Goal: Book appointment/travel/reservation

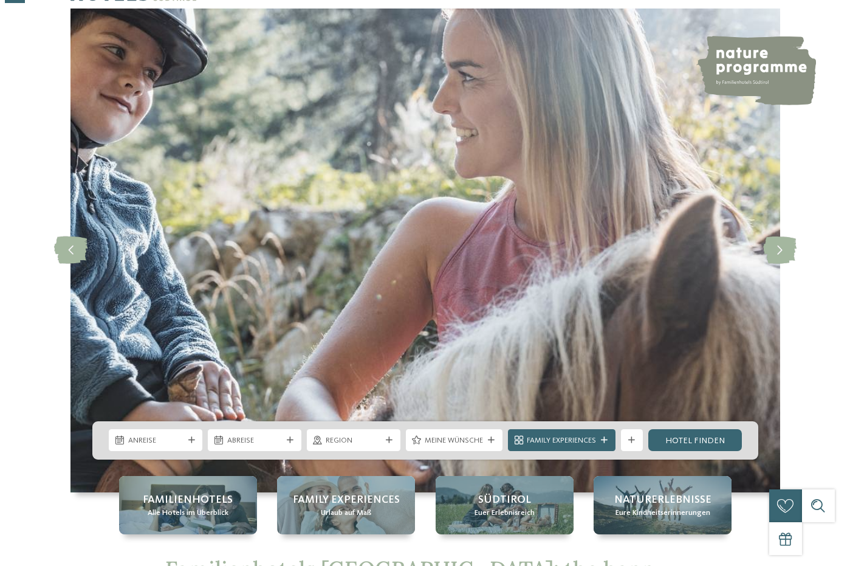
scroll to position [121, 0]
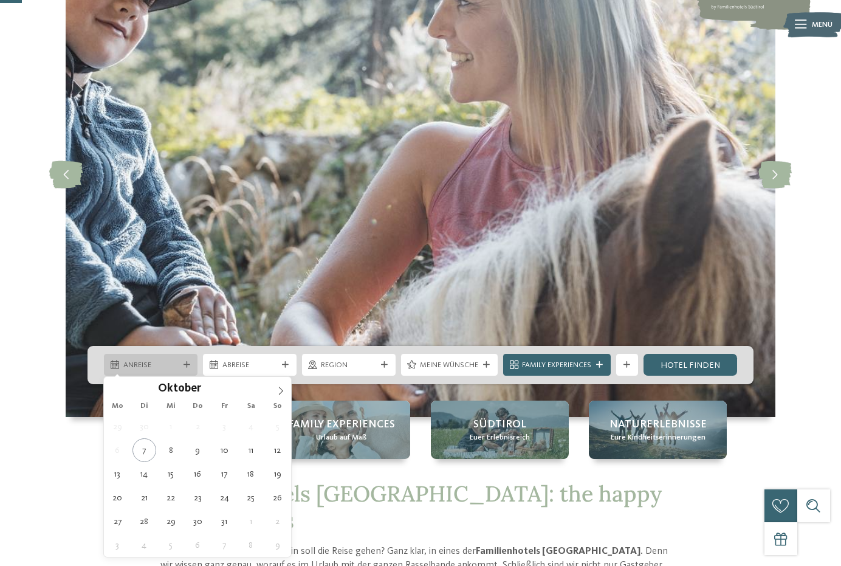
click at [166, 362] on span "Anreise" at bounding box center [150, 365] width 55 height 11
type div "[DATE]"
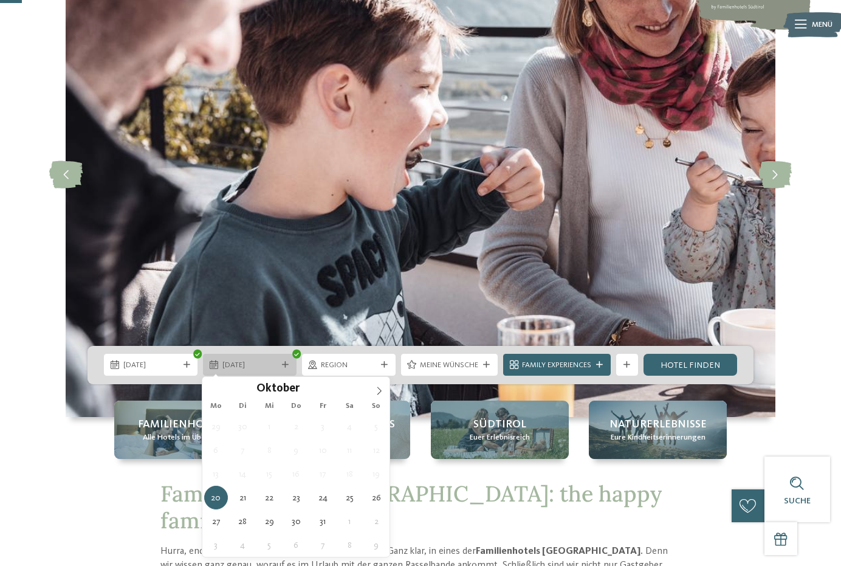
click at [232, 362] on span "[DATE]" at bounding box center [249, 365] width 55 height 11
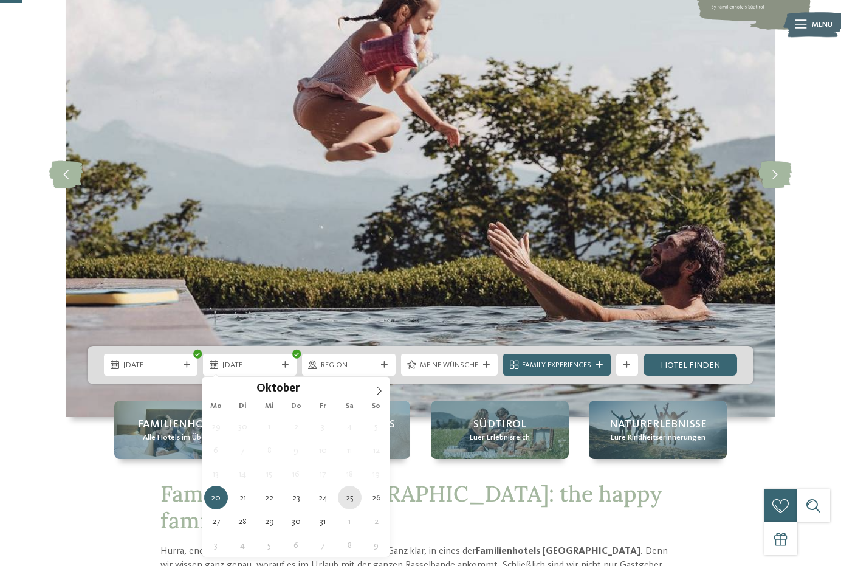
type div "[DATE]"
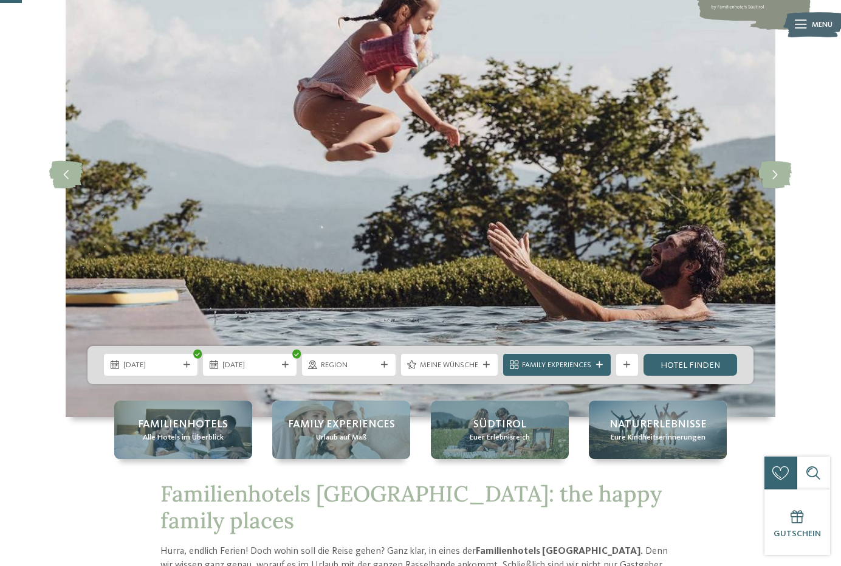
click at [371, 362] on span "Region" at bounding box center [348, 365] width 55 height 11
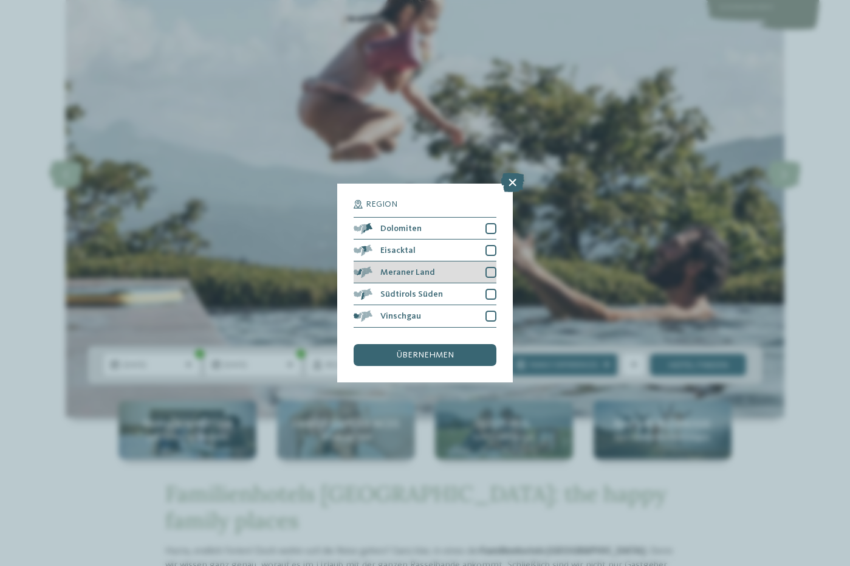
click at [491, 270] on div at bounding box center [490, 272] width 11 height 11
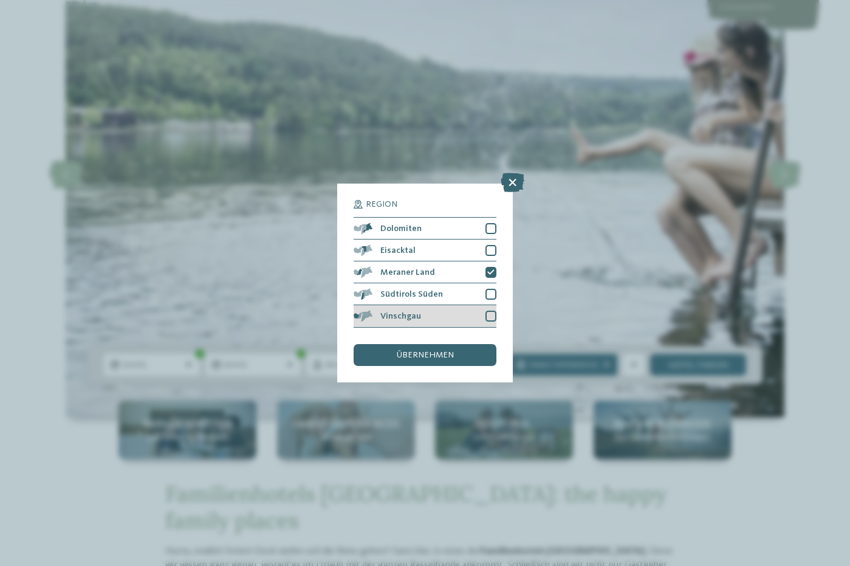
click at [488, 316] on div at bounding box center [490, 315] width 11 height 11
click at [460, 349] on div "übernehmen" at bounding box center [425, 355] width 142 height 22
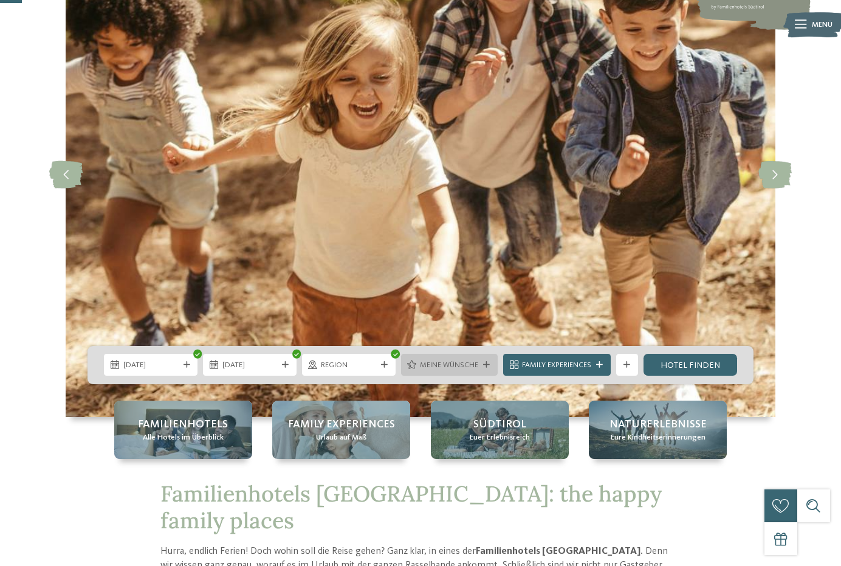
click at [442, 367] on span "Meine Wünsche" at bounding box center [449, 365] width 58 height 11
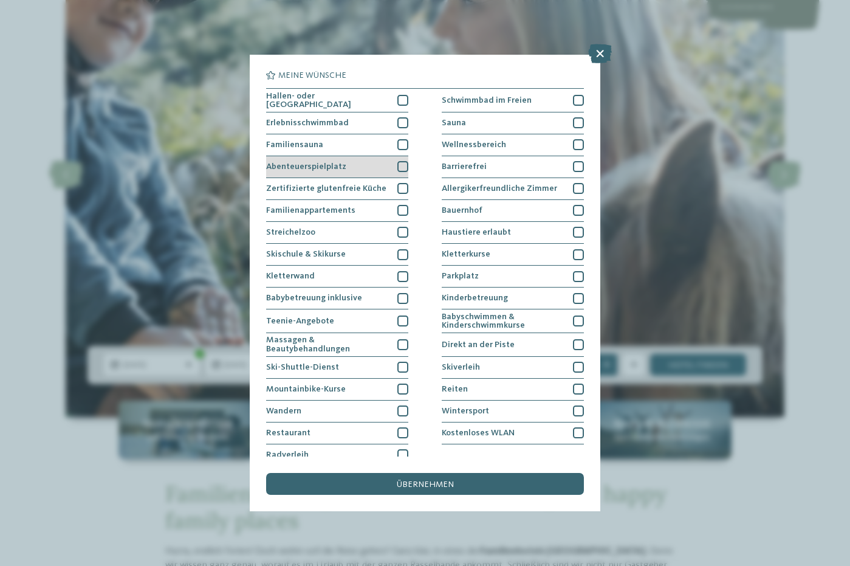
click at [402, 162] on div at bounding box center [402, 166] width 11 height 11
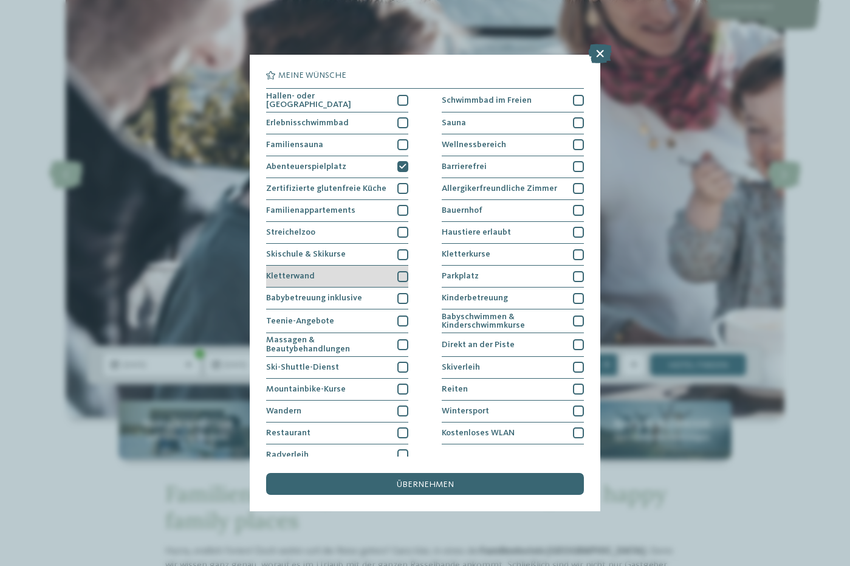
click at [400, 268] on div "Kletterwand" at bounding box center [337, 276] width 142 height 22
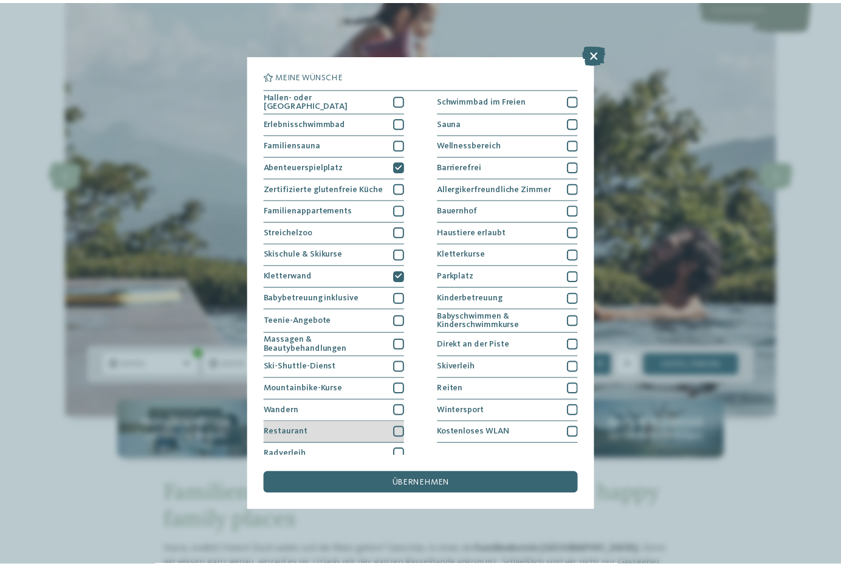
scroll to position [8, 0]
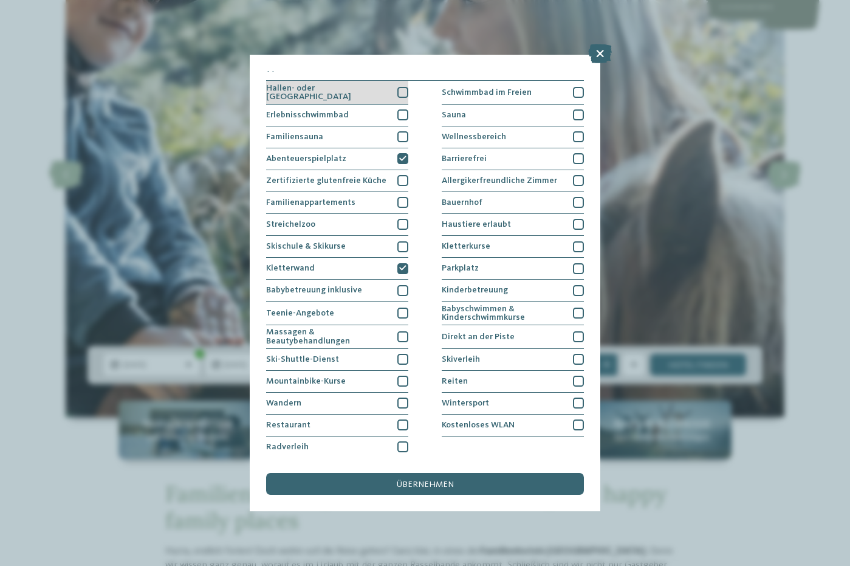
click at [401, 89] on div at bounding box center [402, 92] width 11 height 11
click at [443, 488] on div "übernehmen" at bounding box center [424, 484] width 317 height 22
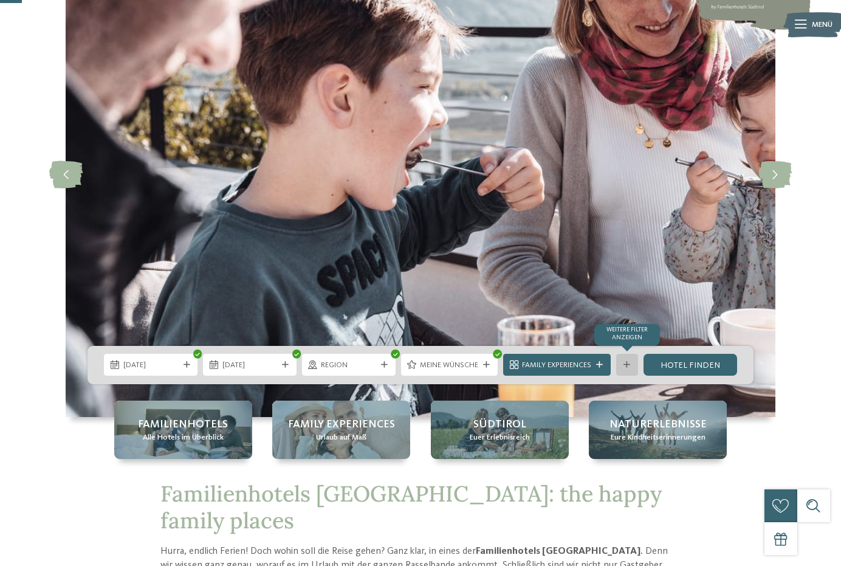
click at [627, 367] on icon at bounding box center [626, 364] width 7 height 7
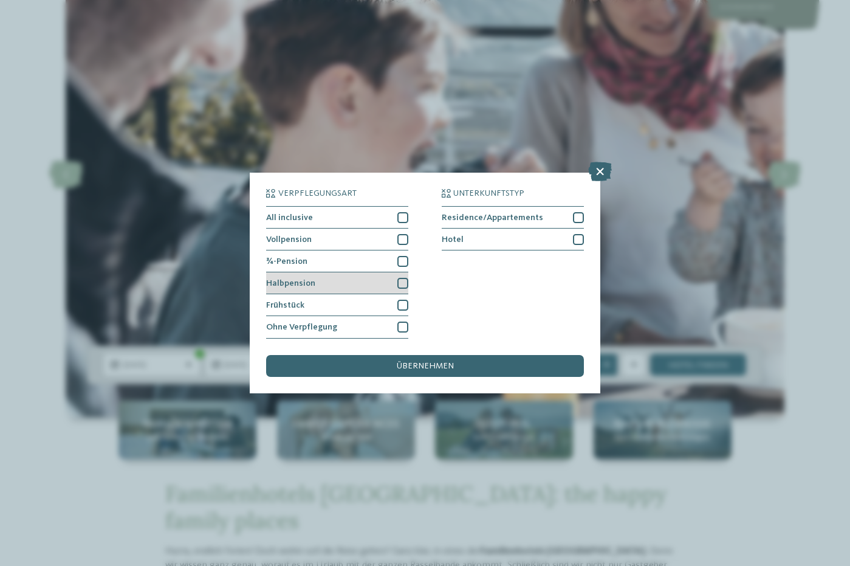
click at [402, 284] on div at bounding box center [402, 283] width 11 height 11
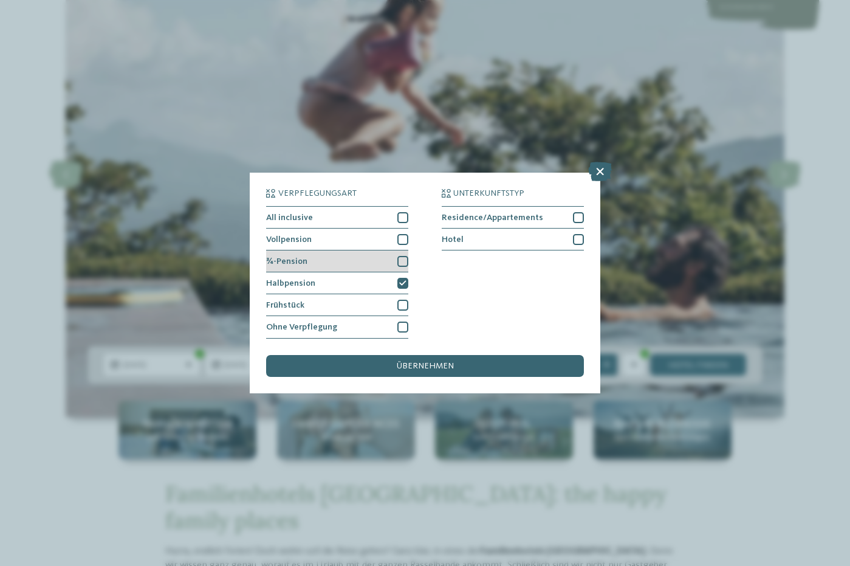
click at [402, 258] on div at bounding box center [402, 261] width 11 height 11
click at [434, 372] on div "übernehmen" at bounding box center [424, 366] width 317 height 22
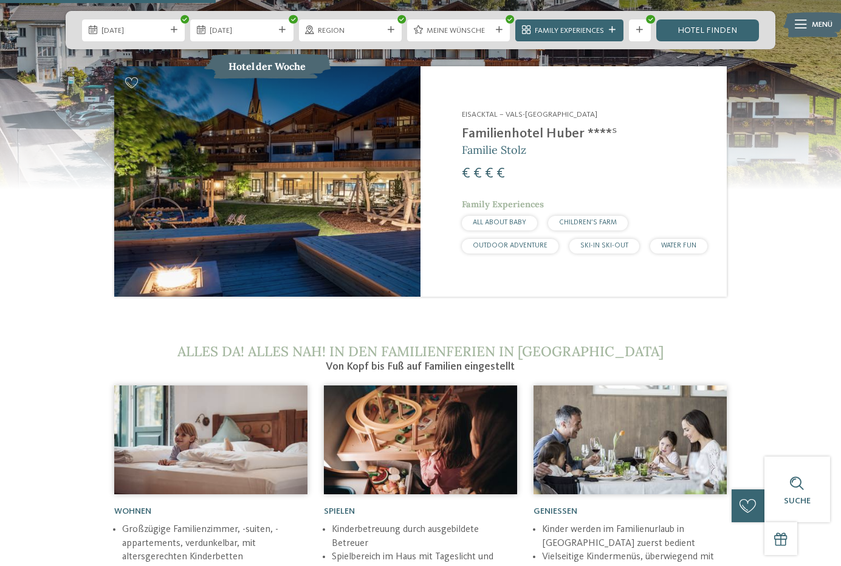
scroll to position [1276, 0]
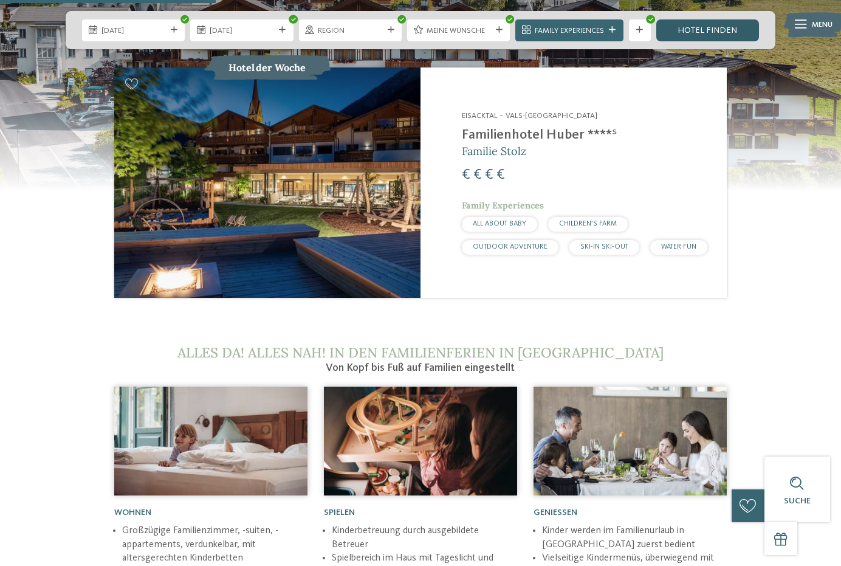
click at [700, 29] on link "Hotel finden" at bounding box center [707, 30] width 103 height 22
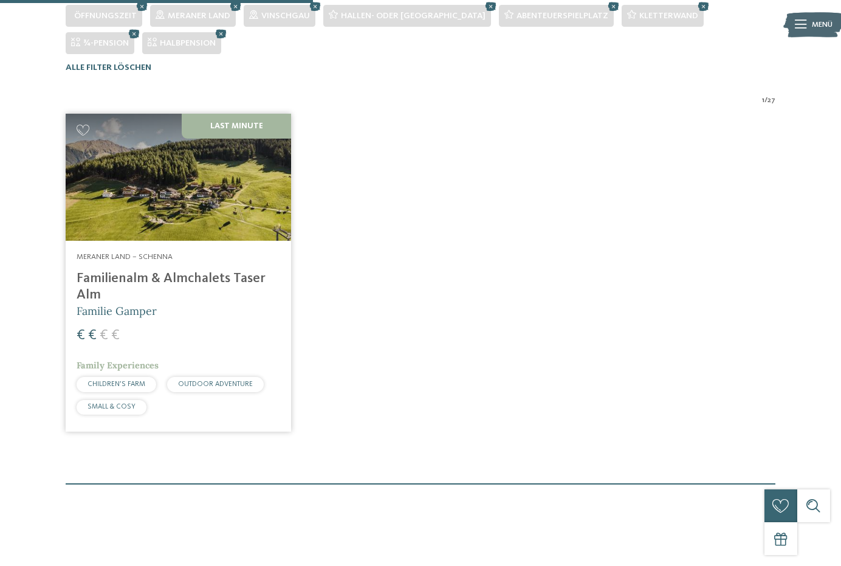
scroll to position [319, 0]
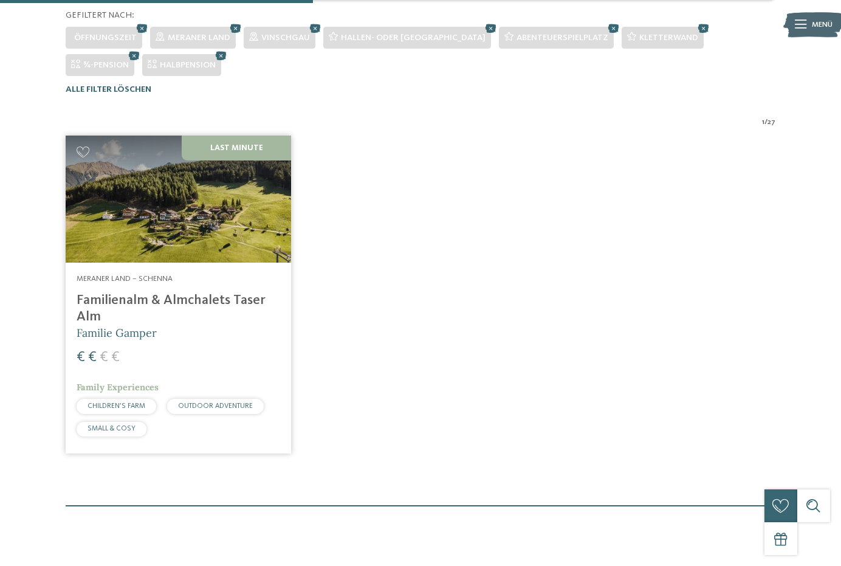
drag, startPoint x: 192, startPoint y: 238, endPoint x: 231, endPoint y: 244, distance: 40.0
click at [192, 238] on img at bounding box center [178, 198] width 225 height 127
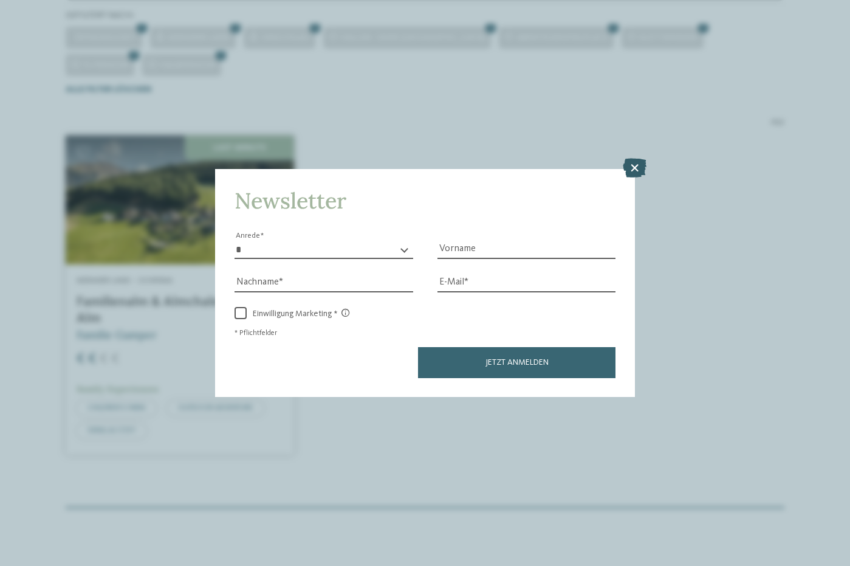
click at [634, 167] on icon at bounding box center [635, 167] width 24 height 19
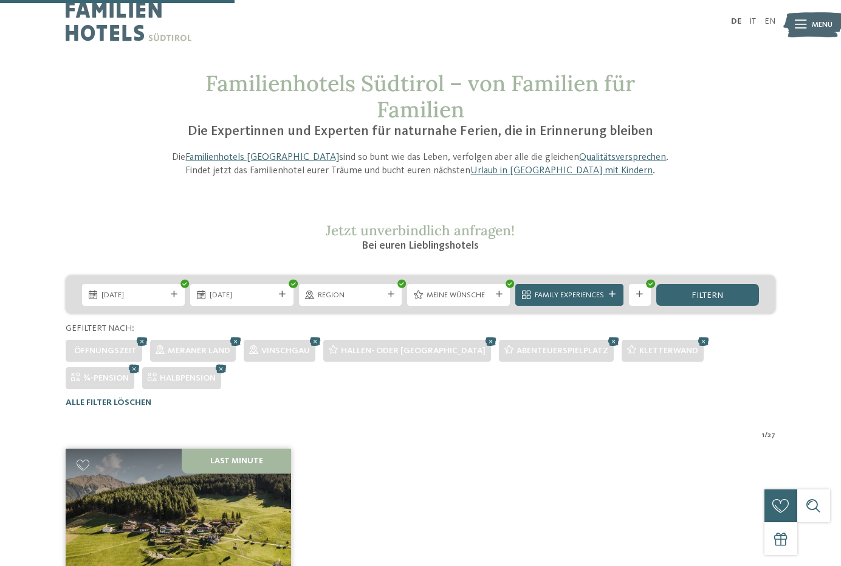
scroll to position [0, 0]
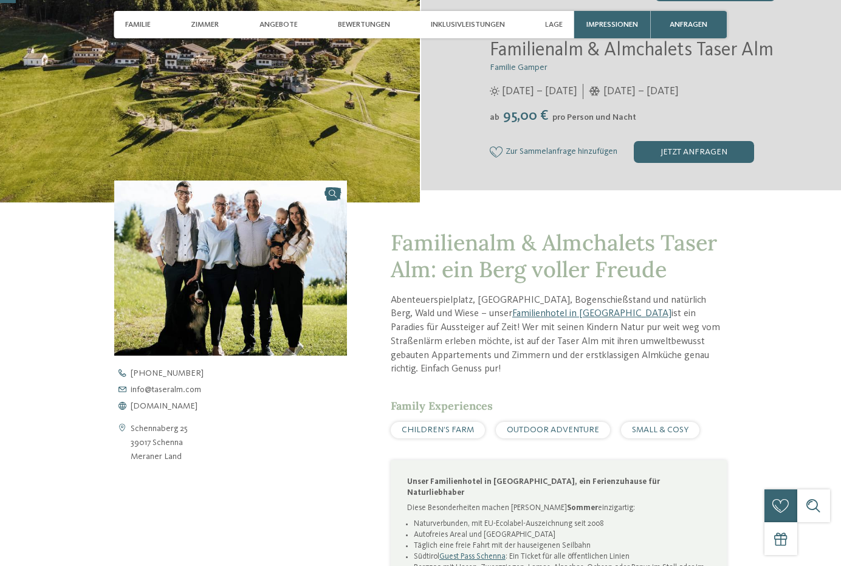
scroll to position [243, 0]
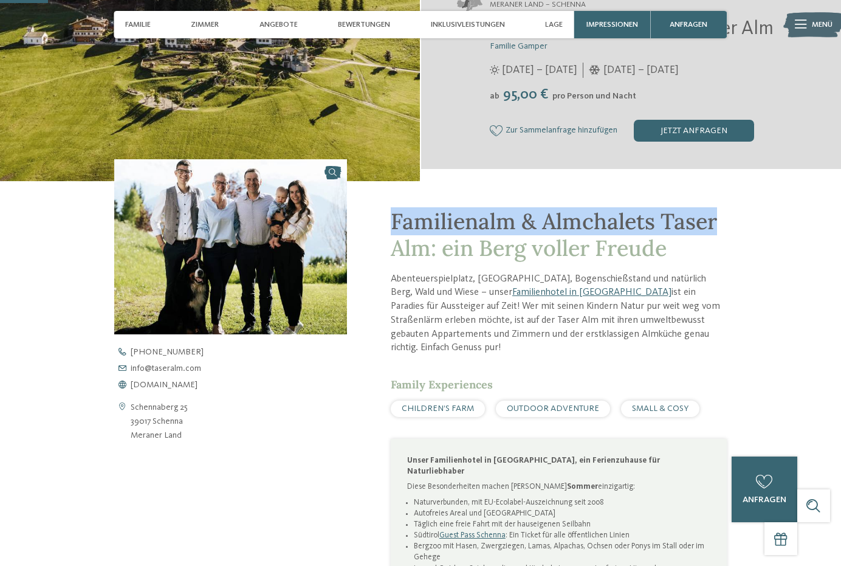
drag, startPoint x: 394, startPoint y: 235, endPoint x: 719, endPoint y: 235, distance: 324.4
click at [719, 235] on h1 "Familienalm & Almchalets Taser Alm: ein Berg voller Freude" at bounding box center [559, 234] width 336 height 52
copy span "Familienalm & Almchalets Taser"
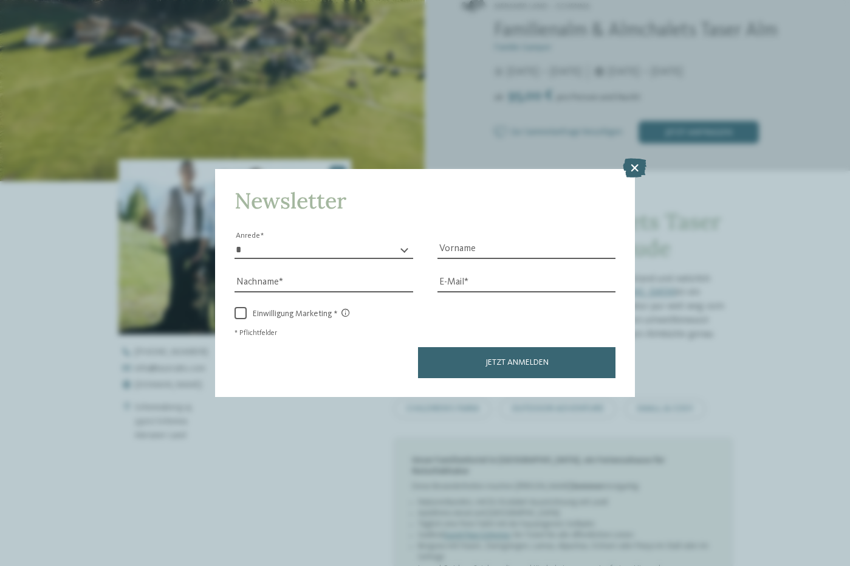
drag, startPoint x: 635, startPoint y: 162, endPoint x: 595, endPoint y: 157, distance: 40.4
click at [635, 161] on icon at bounding box center [635, 167] width 24 height 19
